Goal: Task Accomplishment & Management: Use online tool/utility

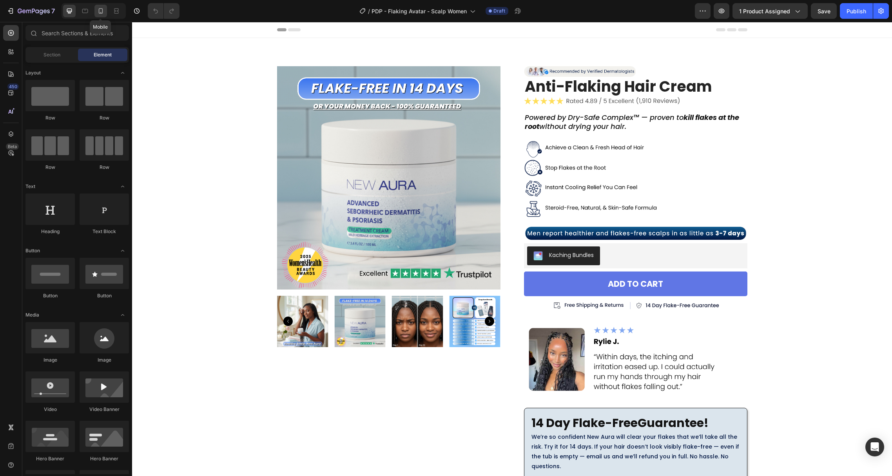
click at [102, 13] on icon at bounding box center [101, 11] width 8 height 8
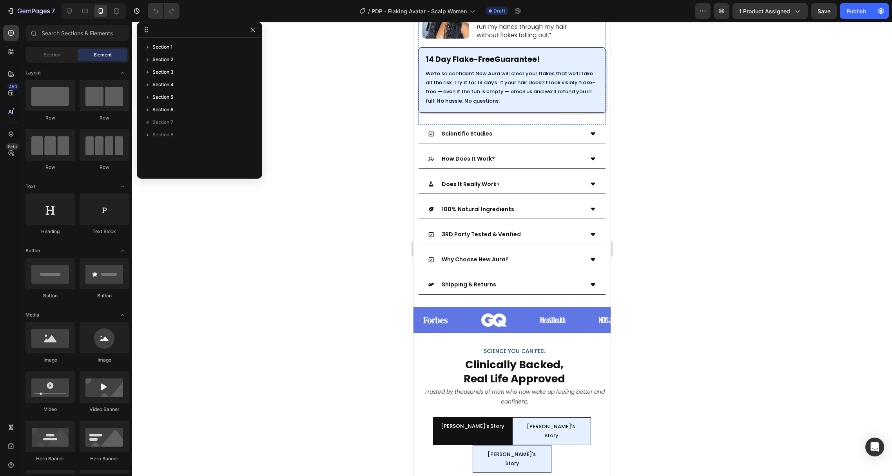
scroll to position [521, 0]
click at [669, 320] on div at bounding box center [512, 249] width 760 height 454
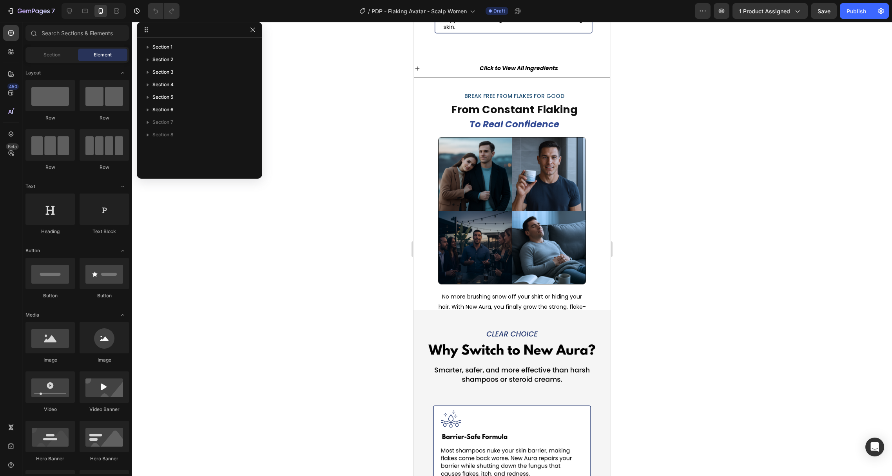
scroll to position [2811, 0]
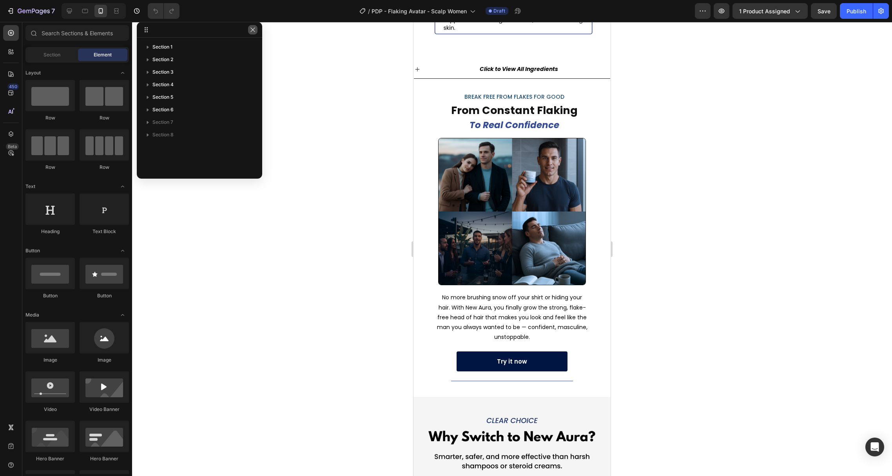
click at [255, 33] on icon "button" at bounding box center [253, 30] width 6 height 6
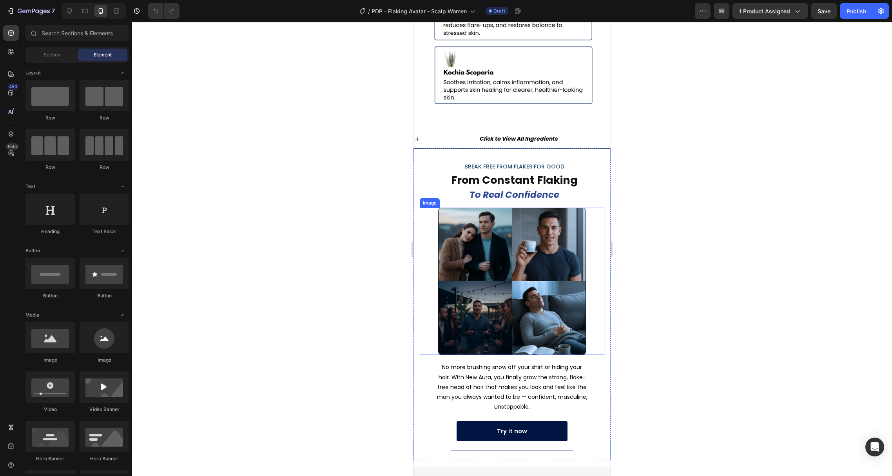
scroll to position [2742, 0]
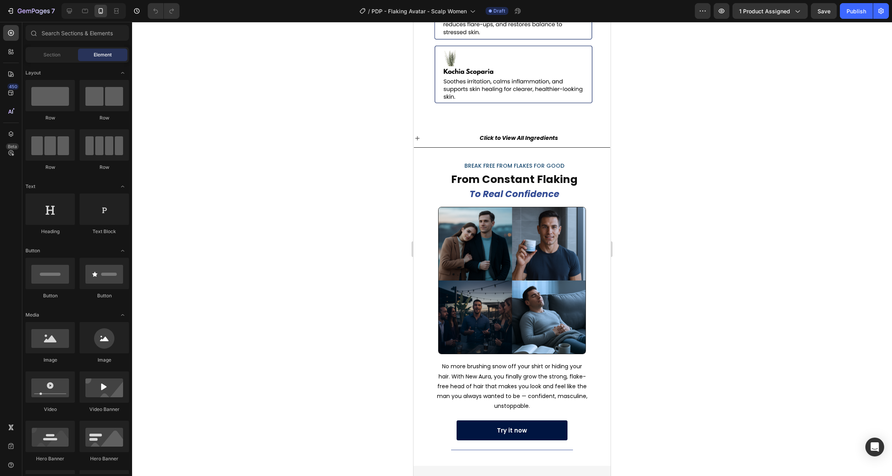
click at [653, 250] on div at bounding box center [512, 249] width 760 height 454
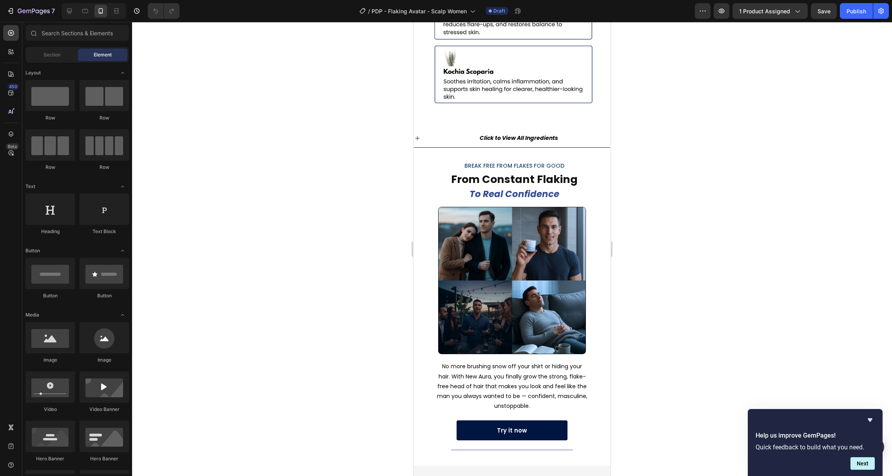
click at [659, 215] on div at bounding box center [512, 249] width 760 height 454
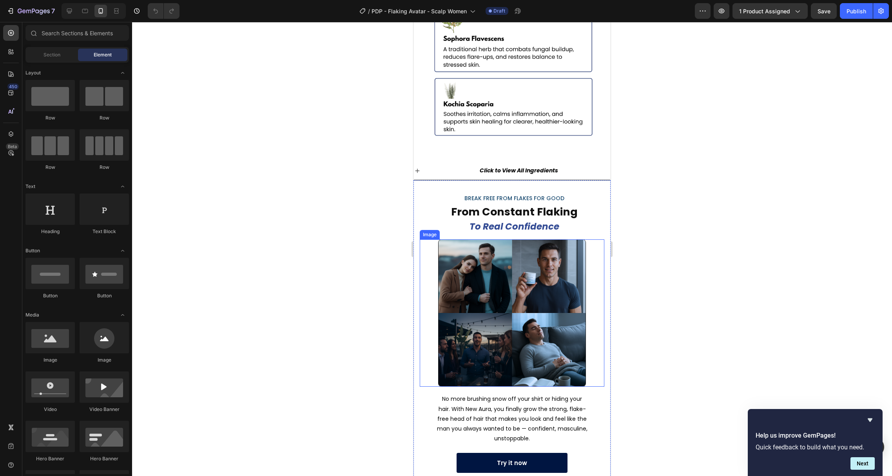
click at [514, 264] on img at bounding box center [512, 313] width 148 height 148
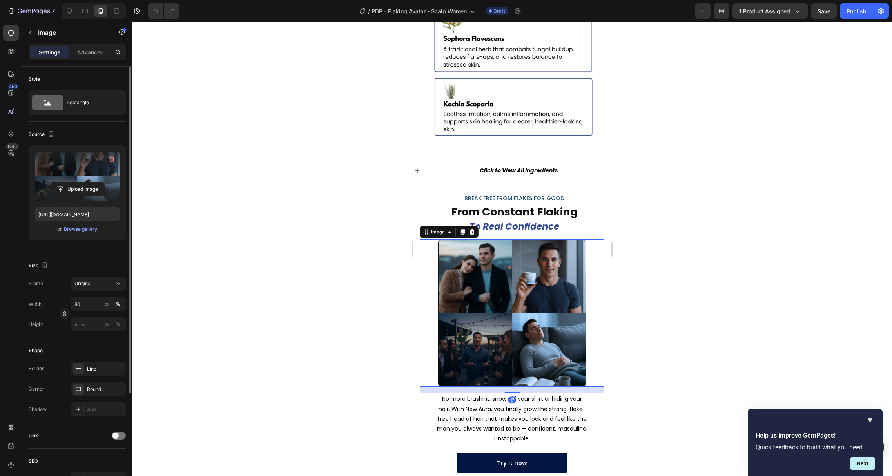
click at [75, 166] on label at bounding box center [77, 176] width 85 height 49
click at [75, 183] on input "file" at bounding box center [77, 189] width 54 height 13
type input "[URL][DOMAIN_NAME]"
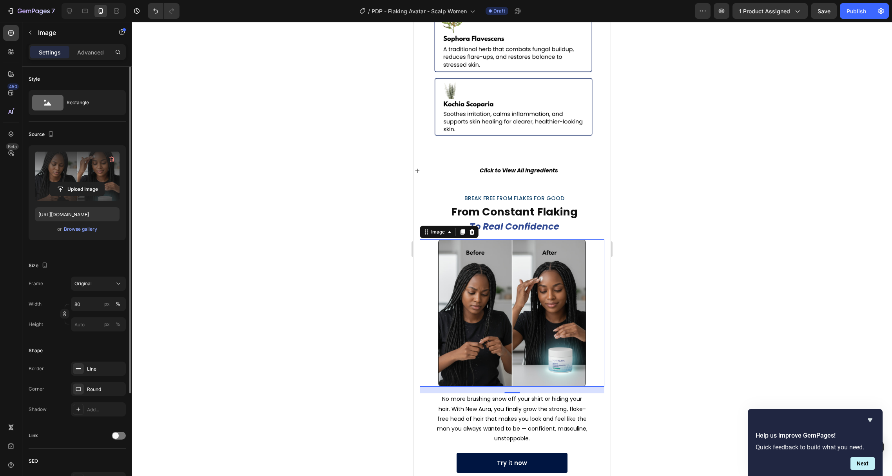
click at [729, 159] on div at bounding box center [512, 249] width 760 height 454
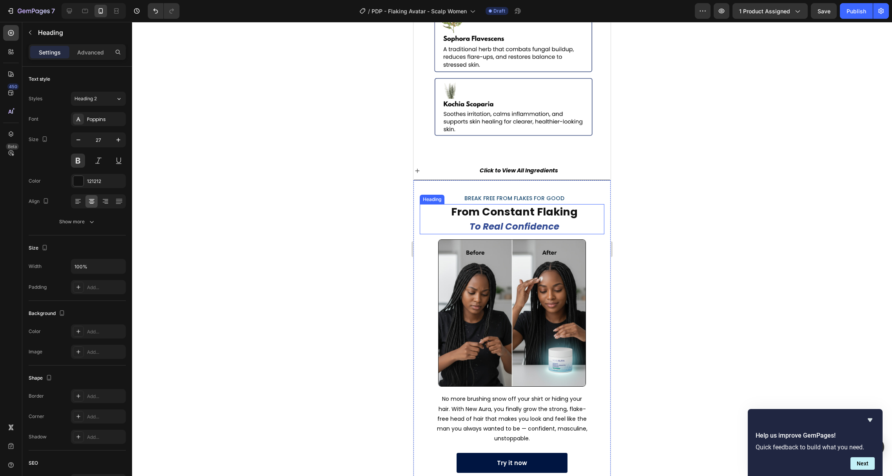
click at [501, 204] on h2 "From Constant Flaking To Real Confidence" at bounding box center [514, 219] width 180 height 30
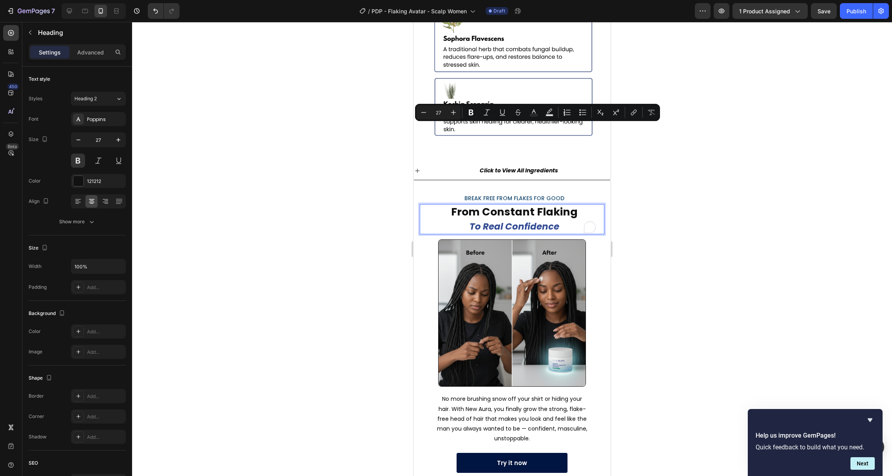
click at [476, 205] on p "From Constant Flaking To Real Confidence" at bounding box center [514, 219] width 178 height 28
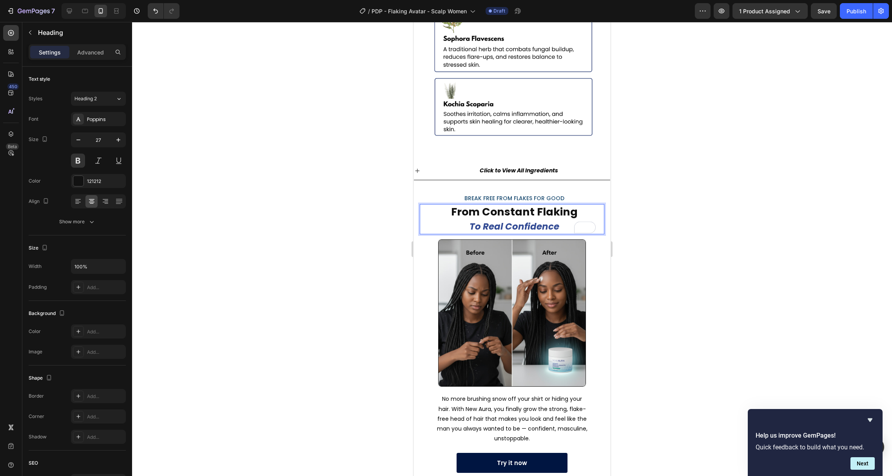
click at [479, 205] on p "From Constant Flaking To Real Confidence" at bounding box center [514, 219] width 178 height 28
click at [533, 205] on p "From Constant Flaking To Real Confidence" at bounding box center [514, 219] width 178 height 28
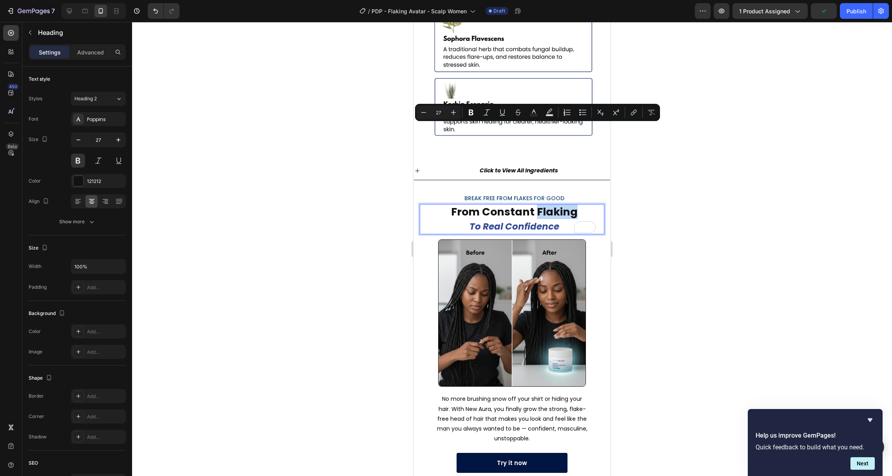
drag, startPoint x: 533, startPoint y: 130, endPoint x: 573, endPoint y: 132, distance: 40.0
click at [573, 205] on p "From Constant Flaking To Real Confidence" at bounding box center [514, 219] width 178 height 28
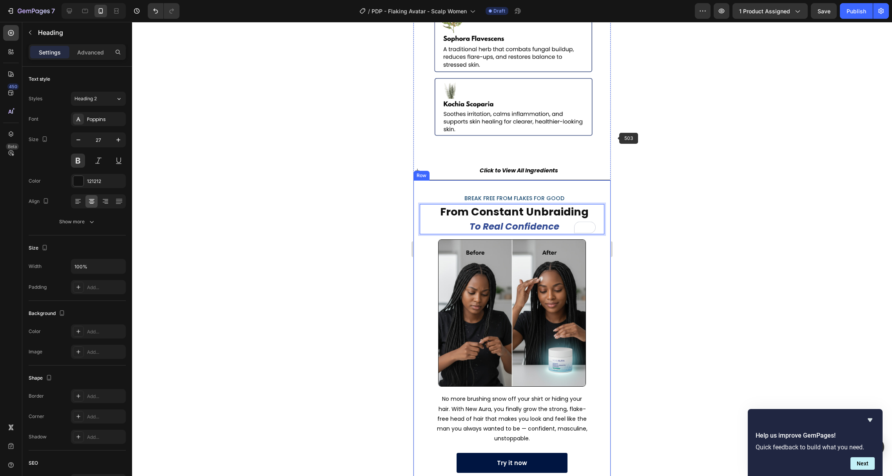
click at [661, 145] on div at bounding box center [512, 249] width 760 height 454
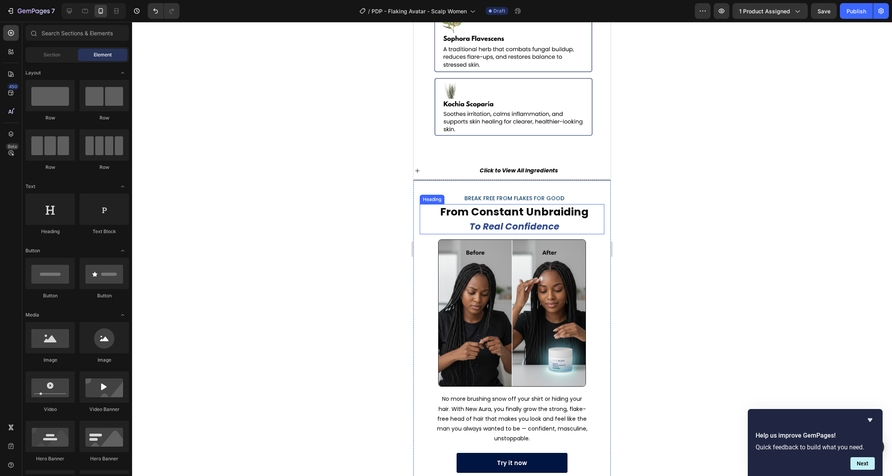
click at [510, 220] on icon "To Real Confidence" at bounding box center [514, 226] width 90 height 13
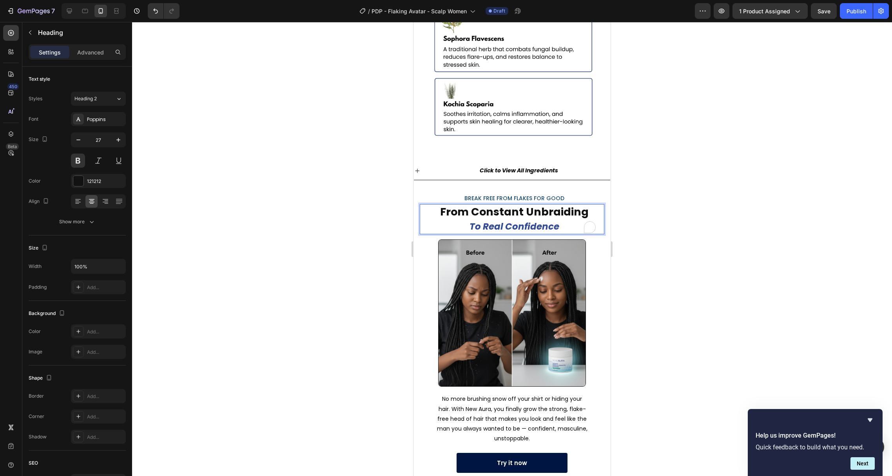
click at [479, 220] on icon "To Real Confidence" at bounding box center [514, 226] width 90 height 13
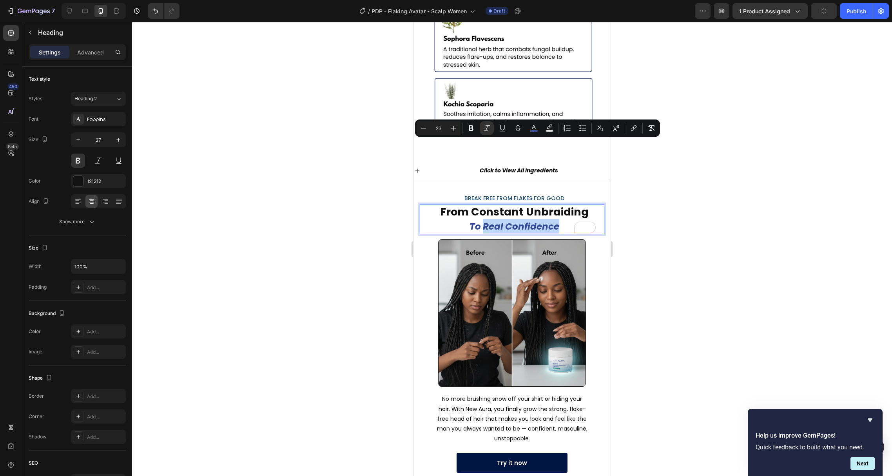
drag, startPoint x: 479, startPoint y: 145, endPoint x: 557, endPoint y: 147, distance: 78.4
click at [557, 205] on p "From Constant Unbraiding To Real Confidence" at bounding box center [514, 219] width 178 height 28
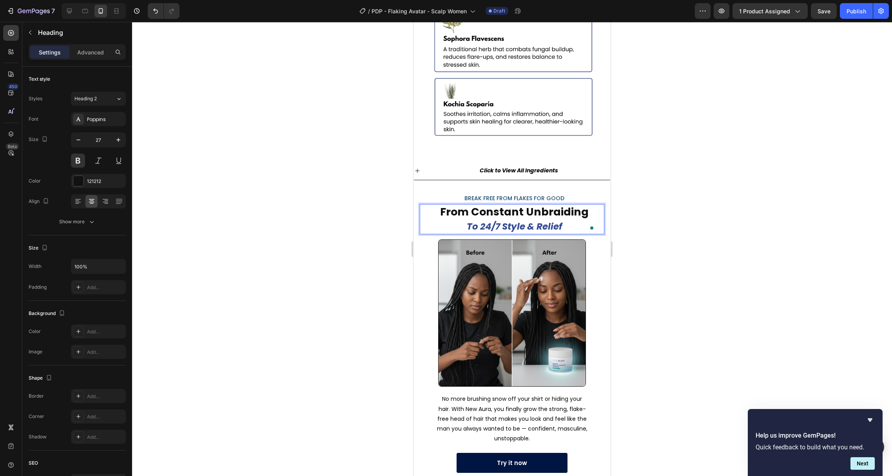
click at [703, 173] on div at bounding box center [512, 249] width 760 height 454
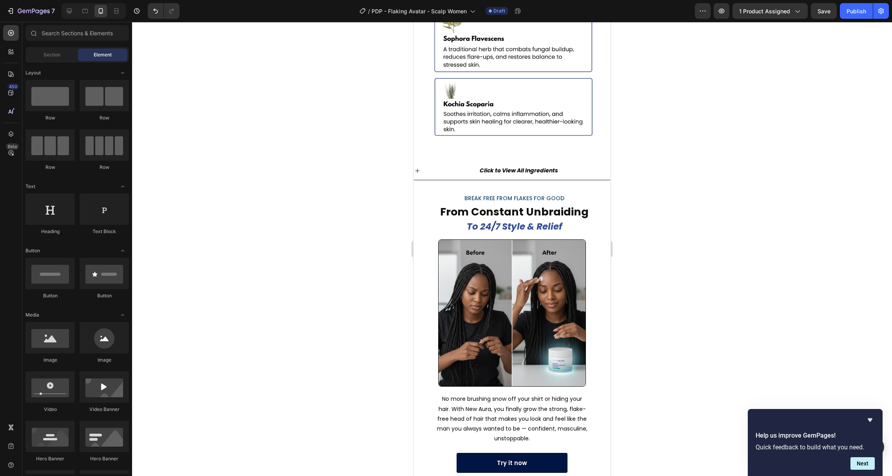
click at [272, 127] on div at bounding box center [512, 249] width 760 height 454
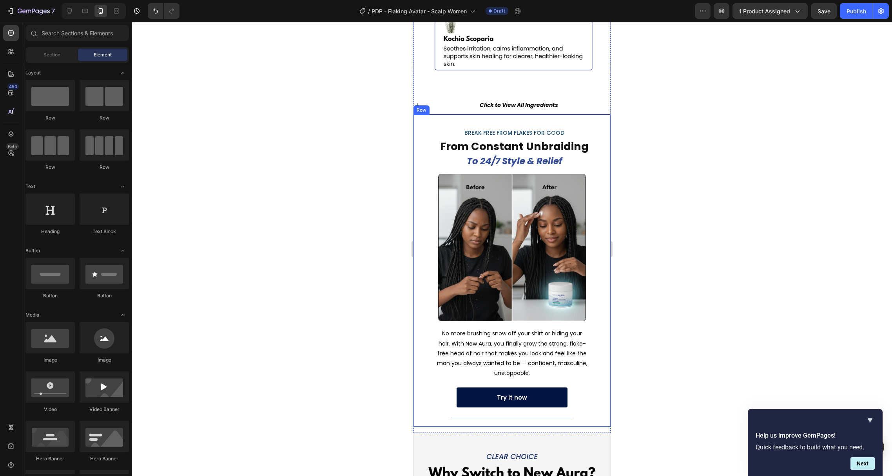
scroll to position [2705, 0]
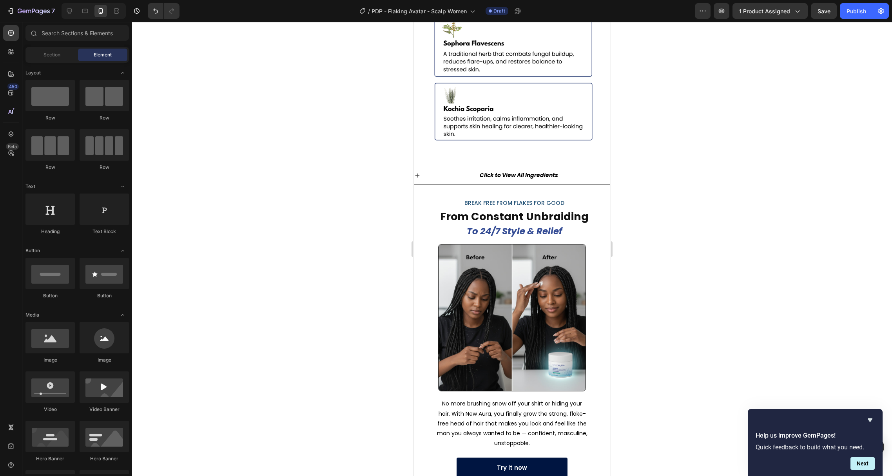
click at [742, 287] on div at bounding box center [512, 249] width 760 height 454
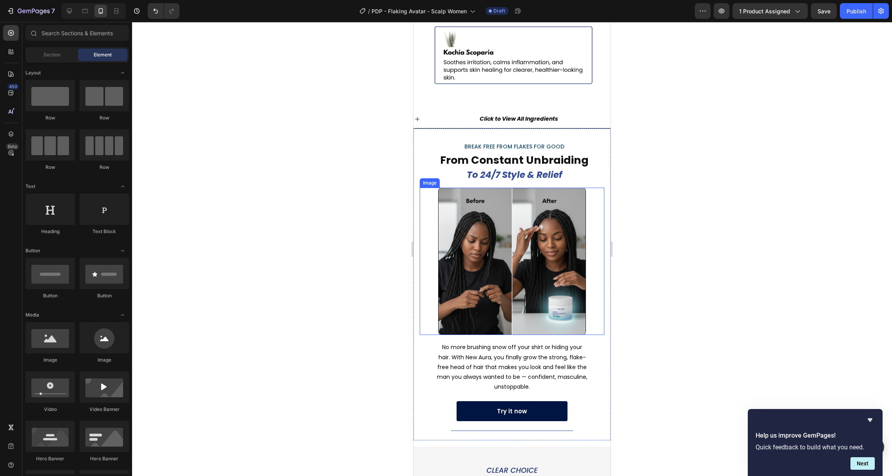
scroll to position [2771, 0]
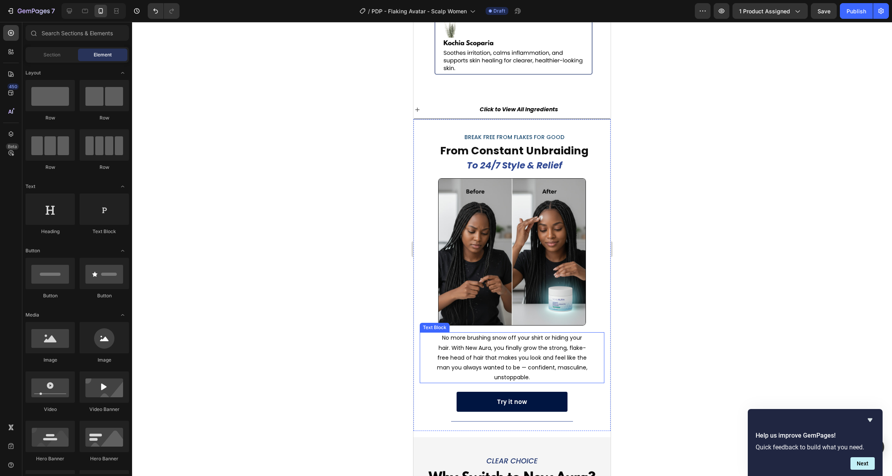
click at [515, 333] on p "No more brushing snow off your shirt or hiding your hair. With New Aura, you fi…" at bounding box center [512, 357] width 152 height 49
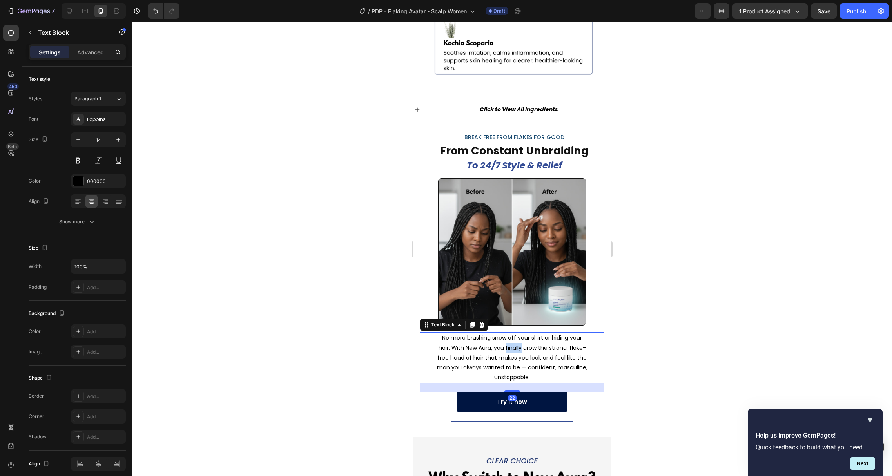
click at [515, 333] on p "No more brushing snow off your shirt or hiding your hair. With New Aura, you fi…" at bounding box center [512, 357] width 152 height 49
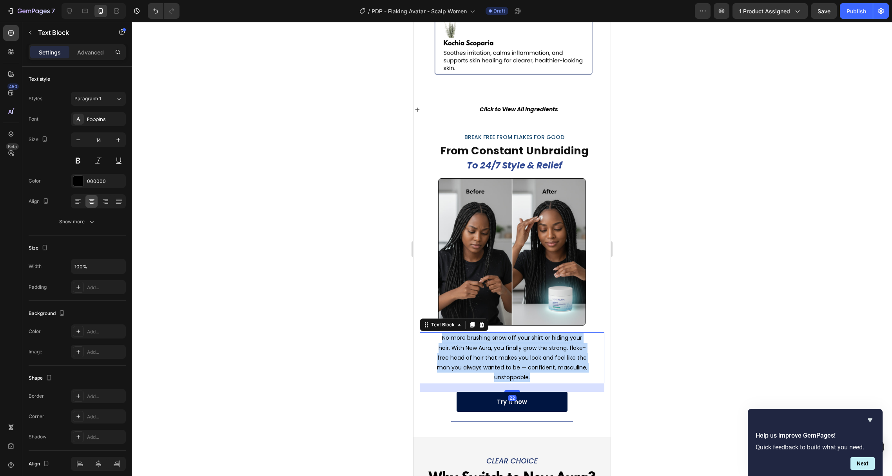
click at [515, 333] on p "No more brushing snow off your shirt or hiding your hair. With New Aura, you fi…" at bounding box center [512, 357] width 152 height 49
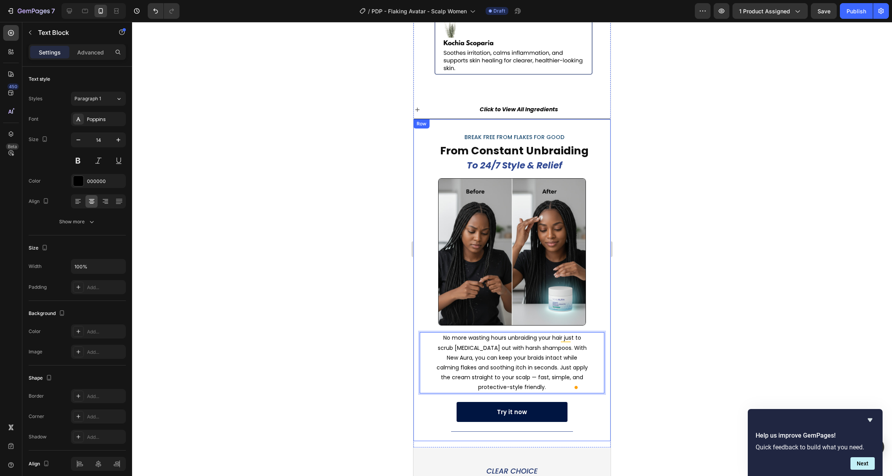
click at [646, 265] on div at bounding box center [512, 249] width 760 height 454
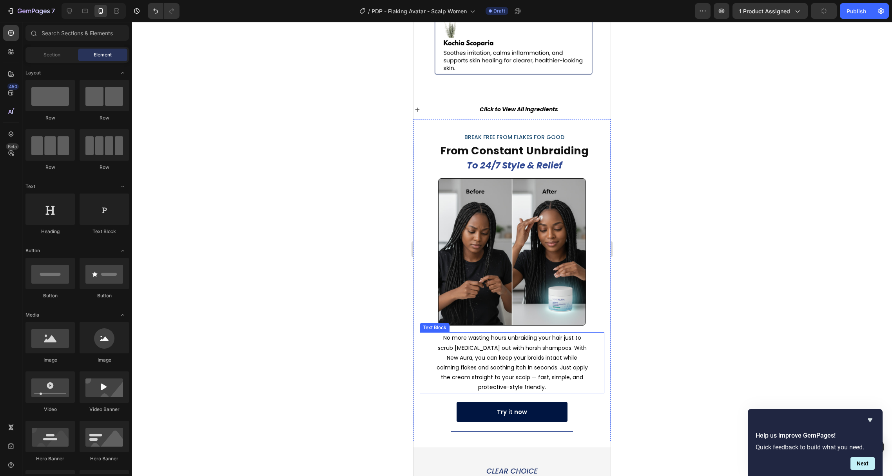
click at [527, 333] on p "No more wasting hours unbraiding your hair just to scrub [MEDICAL_DATA] out wit…" at bounding box center [512, 362] width 152 height 59
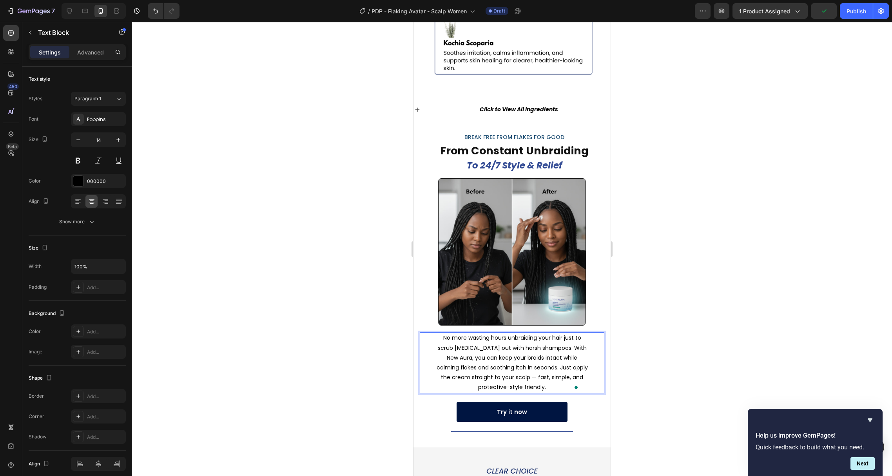
click at [528, 333] on p "No more wasting hours unbraiding your hair just to scrub [MEDICAL_DATA] out wit…" at bounding box center [512, 362] width 152 height 59
click at [479, 333] on p "No more wasting hours unbraiding your hair just to scrub [MEDICAL_DATA] out wit…" at bounding box center [512, 362] width 152 height 59
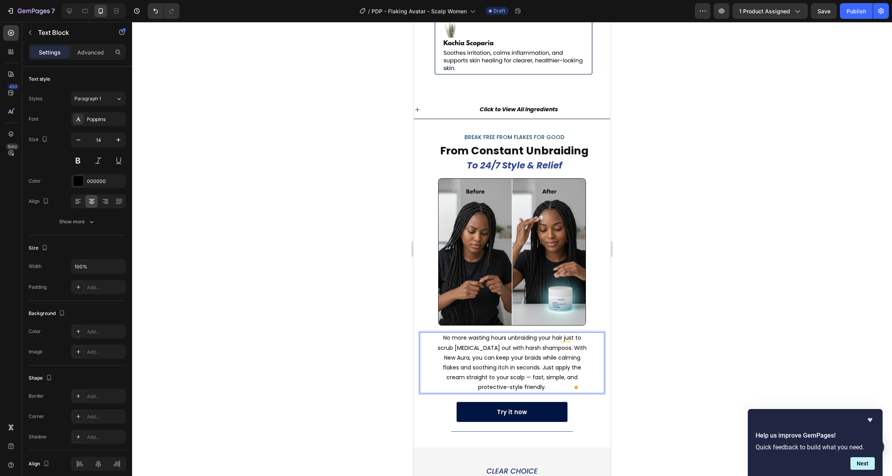
click at [479, 333] on p "No more wasting hours unbraiding your hair just to scrub [MEDICAL_DATA] out wit…" at bounding box center [512, 362] width 152 height 59
click at [471, 333] on p "No more wasting hours unbraiding your hair just to scrub [MEDICAL_DATA] out wit…" at bounding box center [512, 362] width 152 height 59
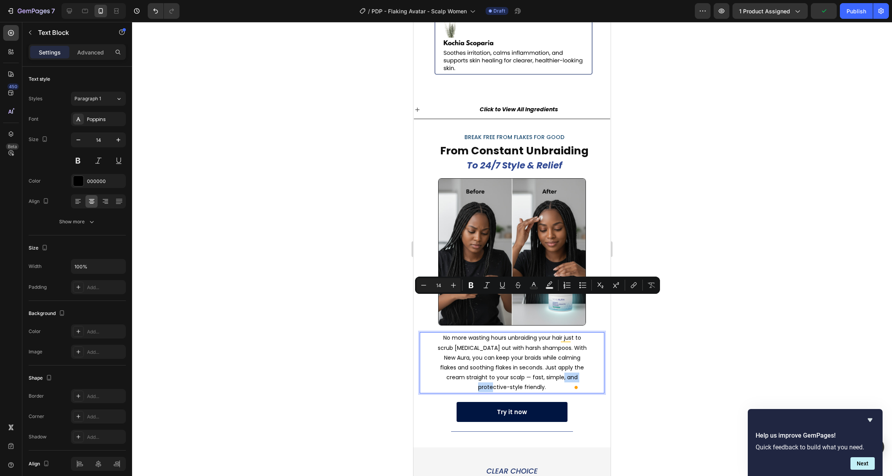
drag, startPoint x: 473, startPoint y: 300, endPoint x: 505, endPoint y: 303, distance: 32.3
click at [505, 333] on p "No more wasting hours unbraiding your hair just to scrub [MEDICAL_DATA] out wit…" at bounding box center [512, 362] width 152 height 59
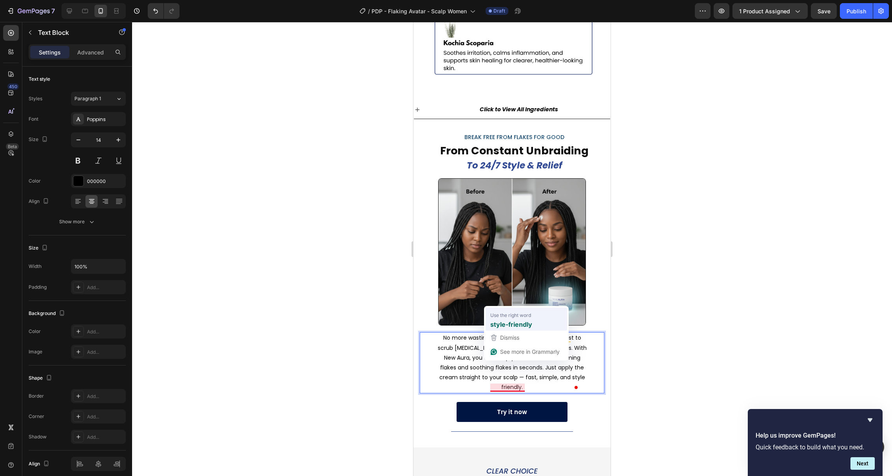
click at [506, 318] on div "style-friendly" at bounding box center [525, 324] width 75 height 13
click at [671, 335] on div at bounding box center [512, 249] width 760 height 454
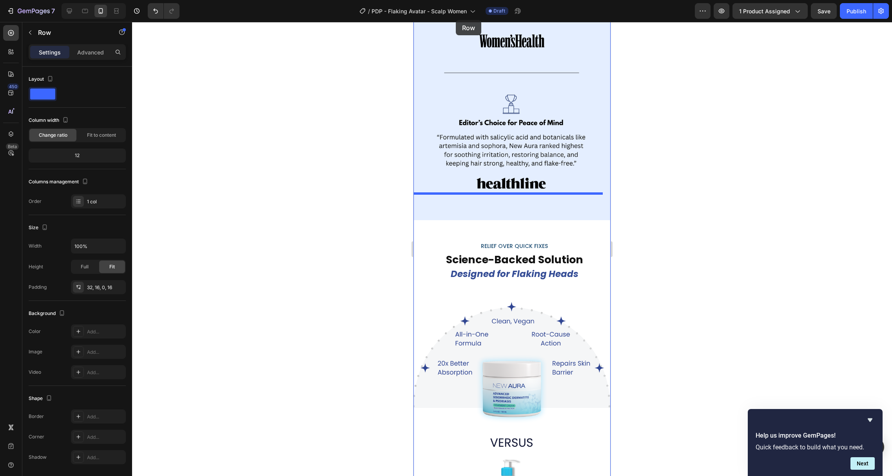
scroll to position [1735, 0]
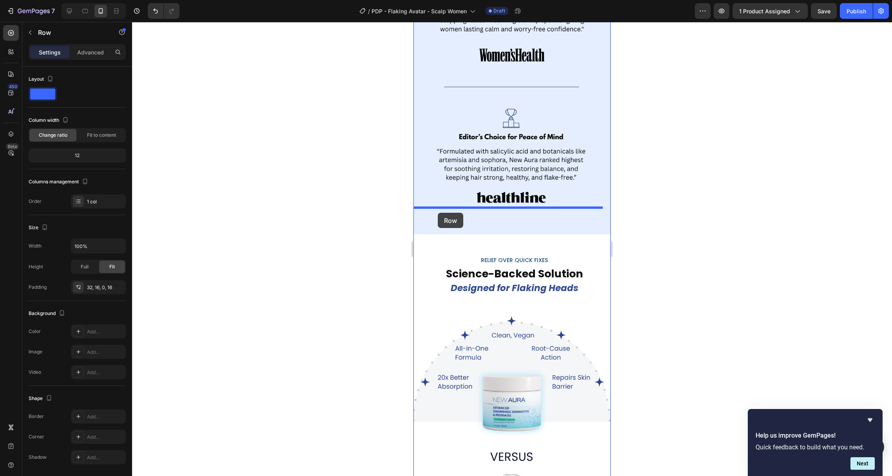
drag, startPoint x: 426, startPoint y: 218, endPoint x: 438, endPoint y: 212, distance: 12.8
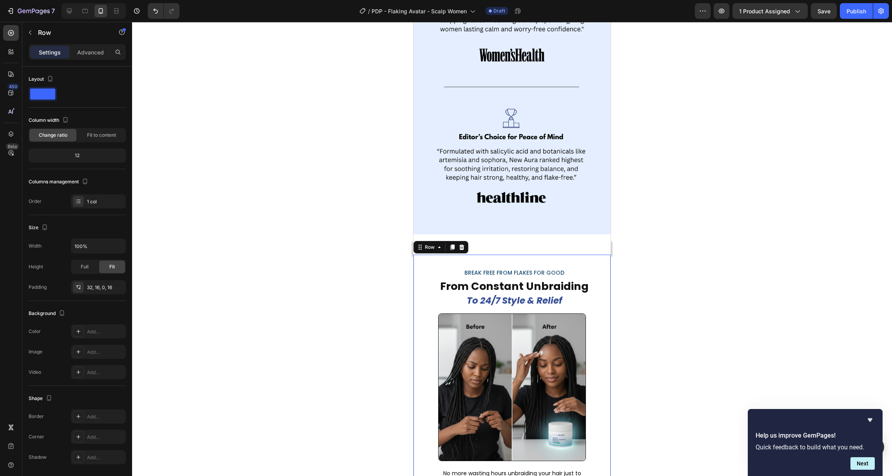
click at [630, 255] on div at bounding box center [512, 249] width 760 height 454
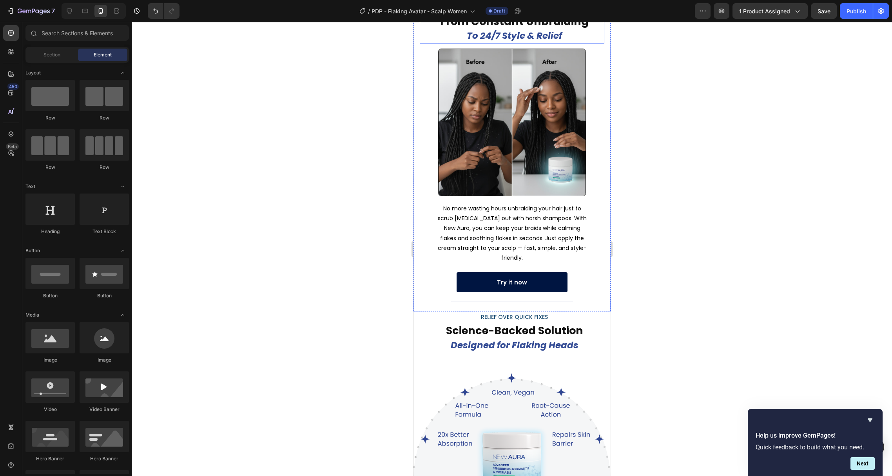
scroll to position [2006, 0]
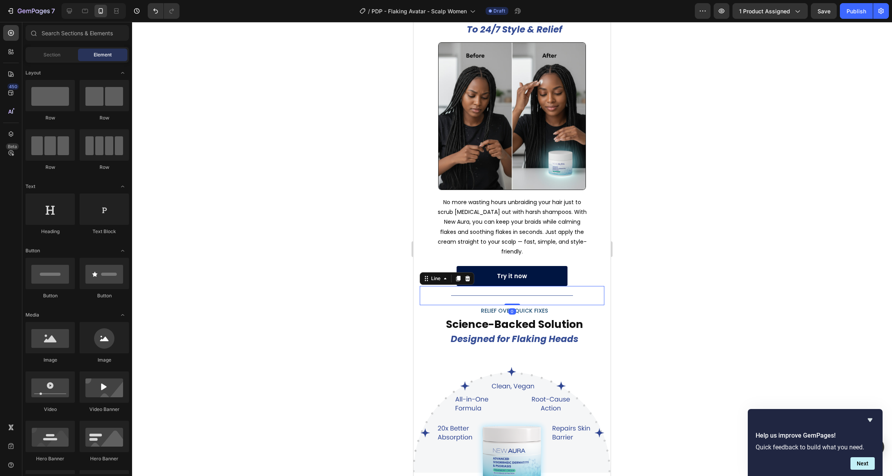
click at [581, 286] on div "Title Line 0" at bounding box center [512, 295] width 185 height 19
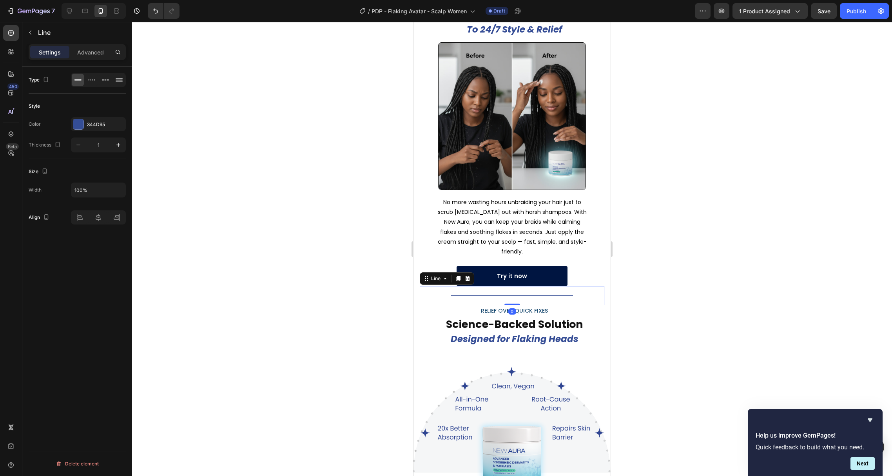
click at [640, 242] on div at bounding box center [512, 249] width 760 height 454
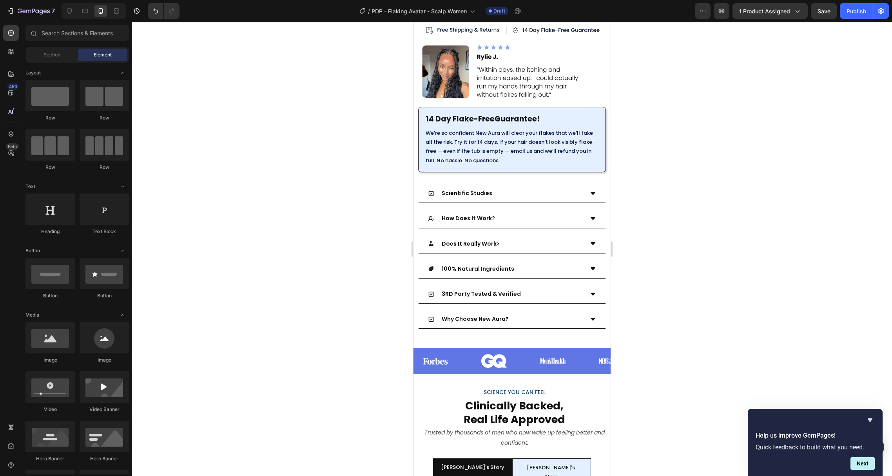
scroll to position [454, 0]
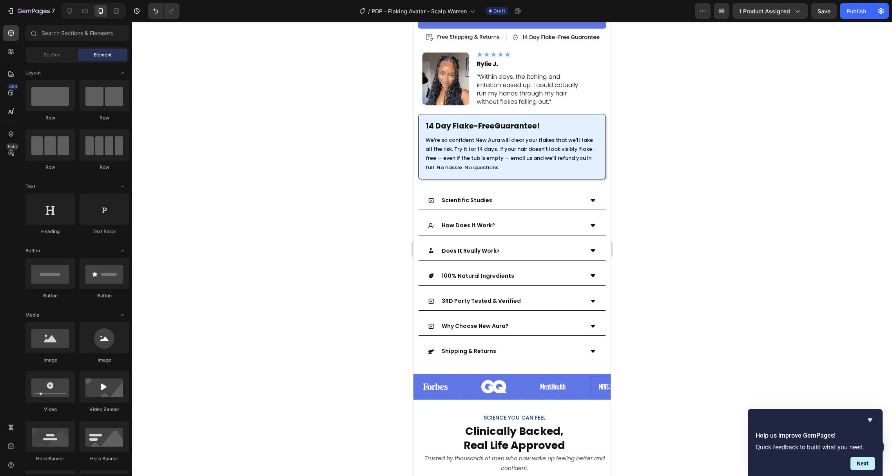
click at [597, 381] on div at bounding box center [611, 386] width 43 height 11
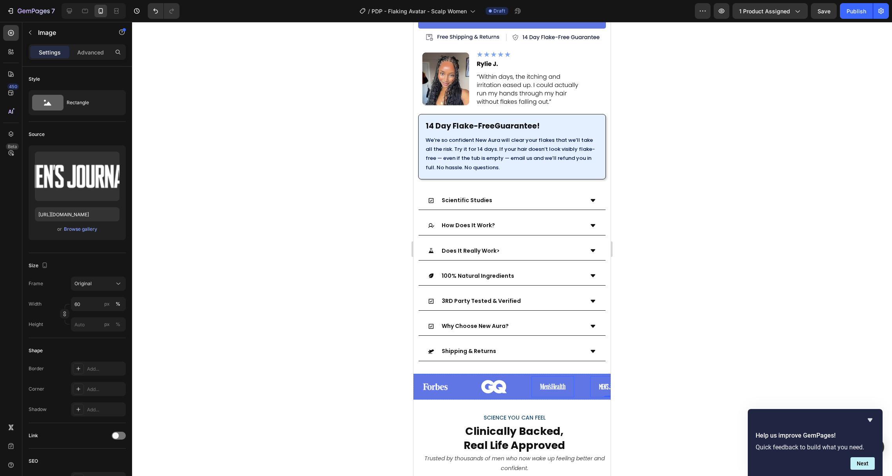
click at [547, 381] on img at bounding box center [552, 386] width 25 height 11
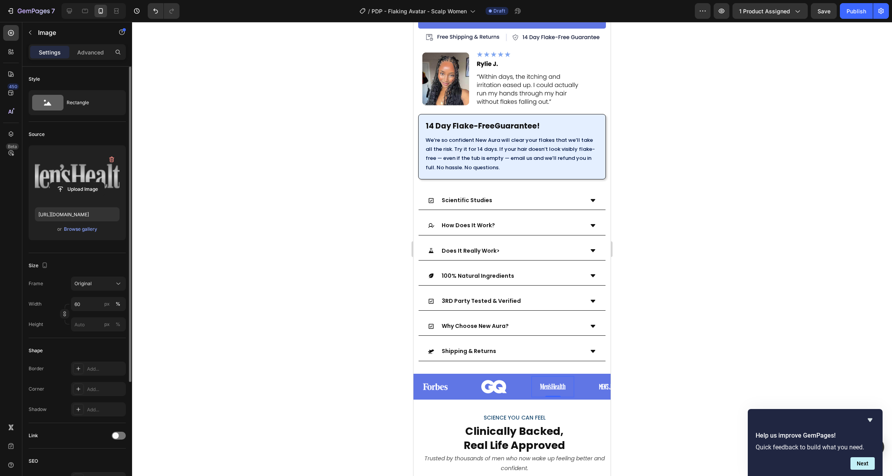
click at [71, 170] on label at bounding box center [77, 176] width 85 height 49
click at [71, 183] on input "file" at bounding box center [77, 189] width 54 height 13
type input "[URL][DOMAIN_NAME]"
click at [666, 373] on div at bounding box center [512, 249] width 760 height 454
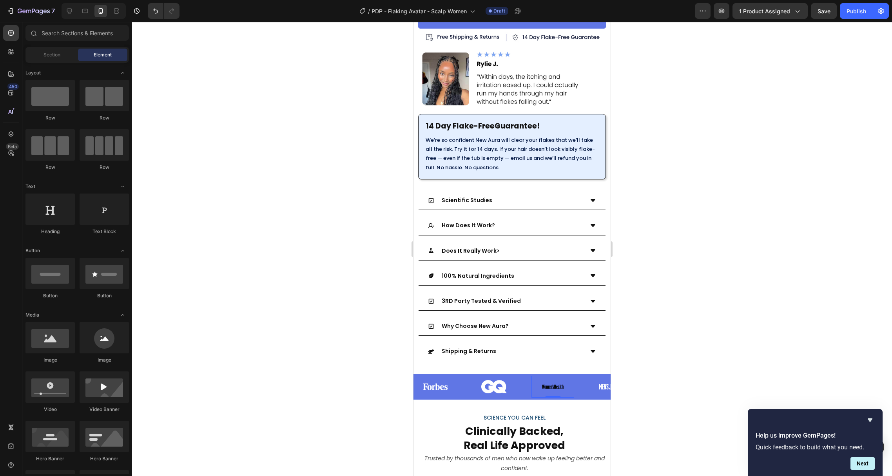
click at [542, 380] on img at bounding box center [552, 386] width 25 height 13
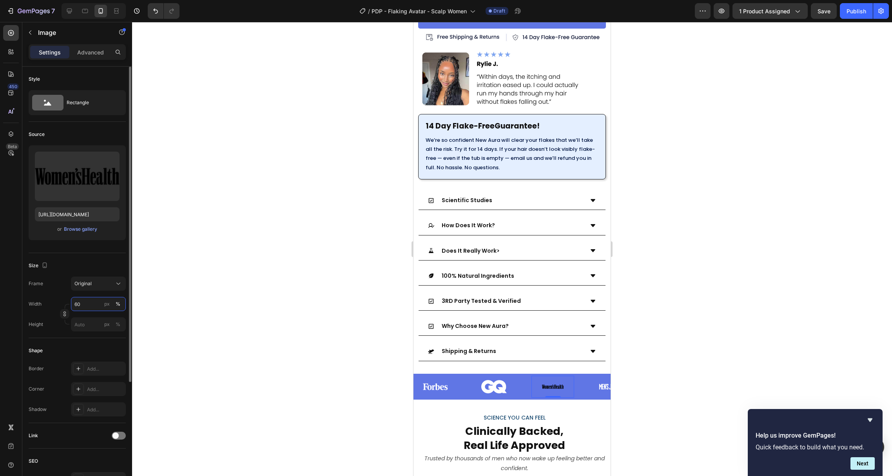
click at [81, 304] on input "60" at bounding box center [98, 304] width 55 height 14
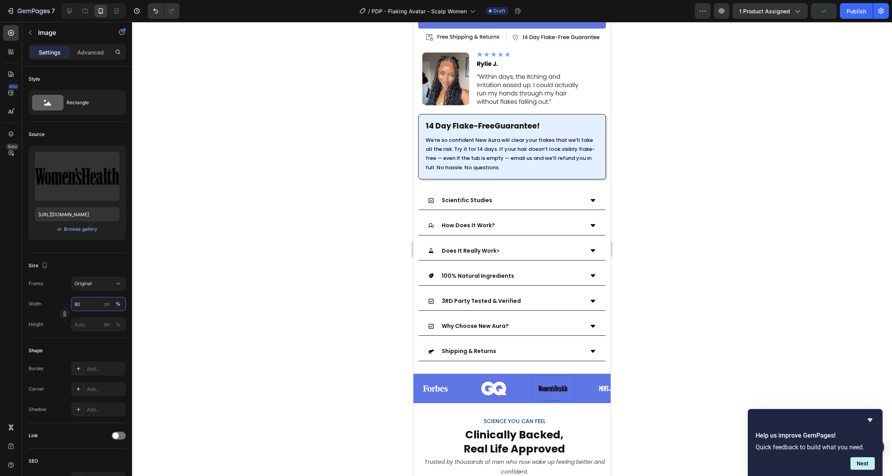
type input "80"
click at [555, 380] on img at bounding box center [552, 388] width 34 height 17
click at [549, 380] on img at bounding box center [552, 388] width 34 height 17
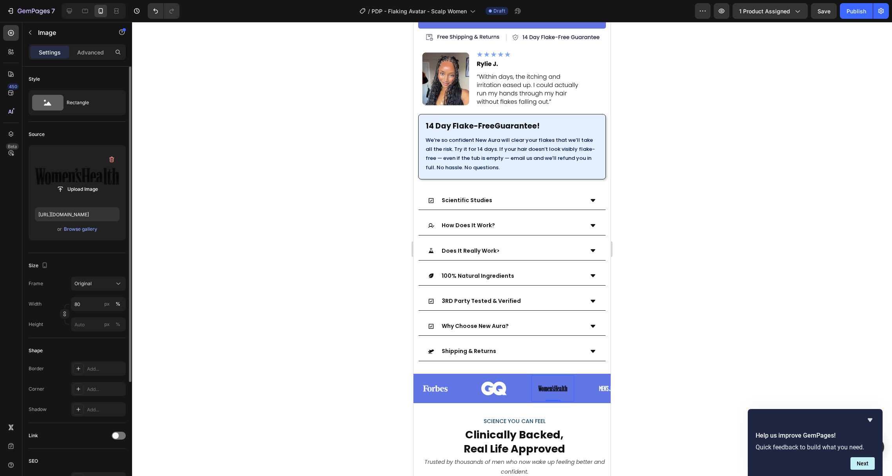
click at [75, 170] on label at bounding box center [77, 176] width 85 height 49
click at [75, 183] on input "file" at bounding box center [77, 189] width 54 height 13
type input "[URL][DOMAIN_NAME]"
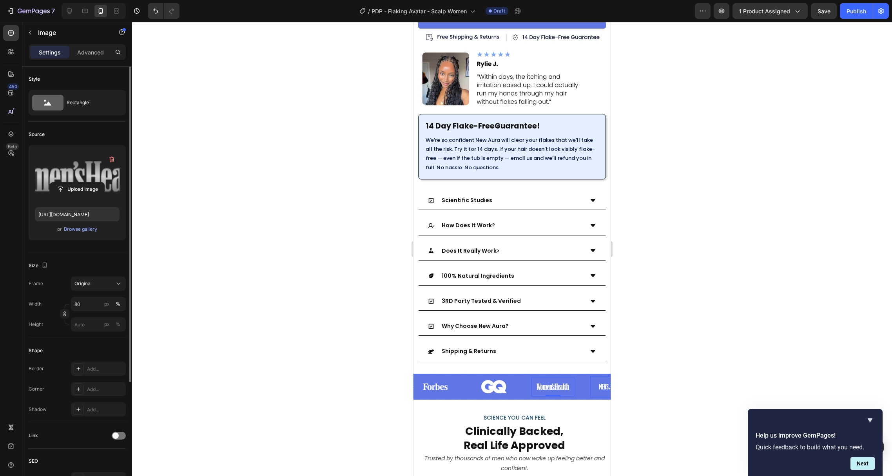
click at [596, 381] on div at bounding box center [611, 386] width 43 height 11
click at [75, 166] on label at bounding box center [77, 176] width 85 height 49
click at [75, 183] on input "file" at bounding box center [77, 189] width 54 height 13
type input "[URL][DOMAIN_NAME]"
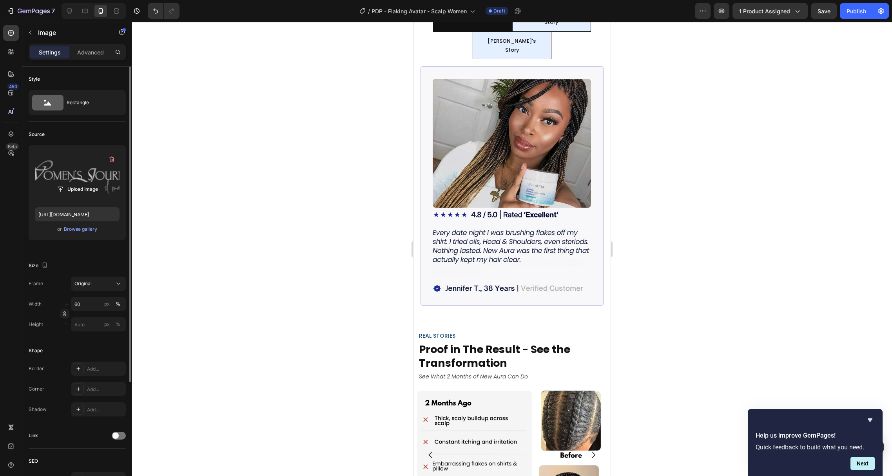
scroll to position [0, 0]
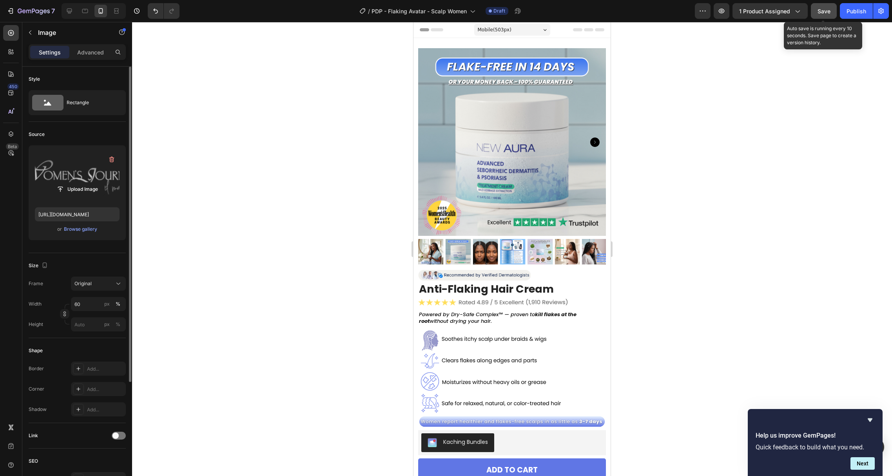
click at [825, 5] on button "Save" at bounding box center [823, 11] width 26 height 16
click at [852, 16] on button "Publish" at bounding box center [855, 11] width 33 height 16
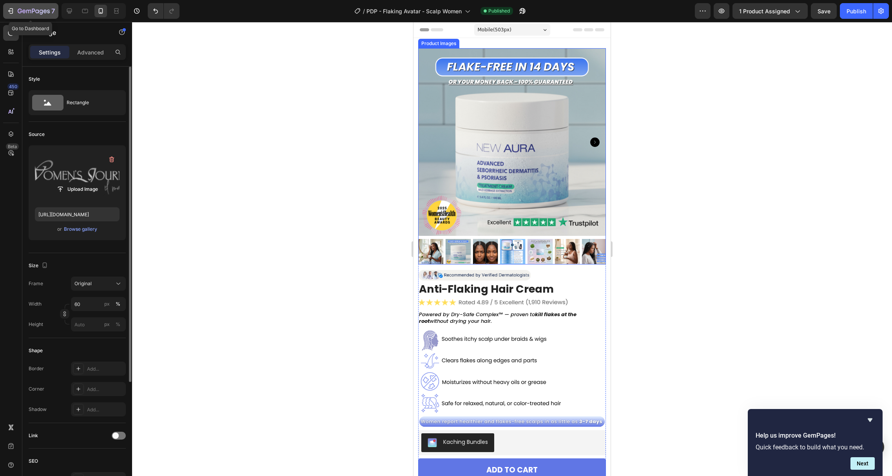
click at [12, 10] on icon "button" at bounding box center [11, 11] width 8 height 8
